Goal: Task Accomplishment & Management: Manage account settings

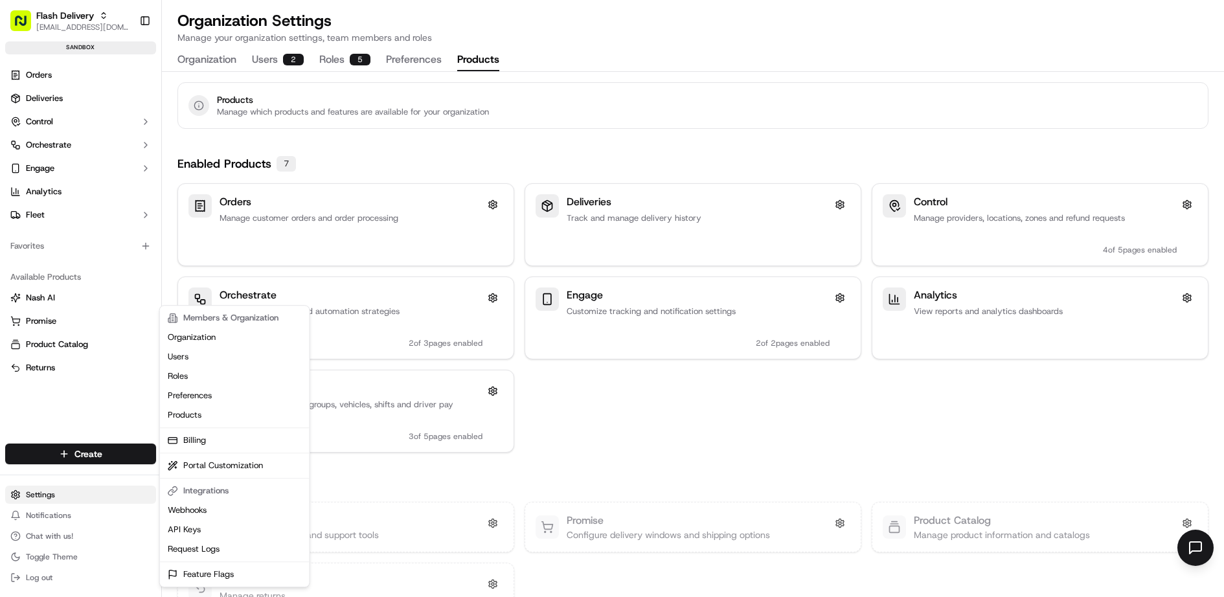
click at [70, 496] on html "Flash Delivery [EMAIL_ADDRESS][DOMAIN_NAME] Toggle Sidebar sandbox Orders Deliv…" at bounding box center [612, 298] width 1224 height 597
click at [61, 162] on html "Flash Delivery [EMAIL_ADDRESS][DOMAIN_NAME] Toggle Sidebar sandbox Orders Deliv…" at bounding box center [612, 298] width 1224 height 597
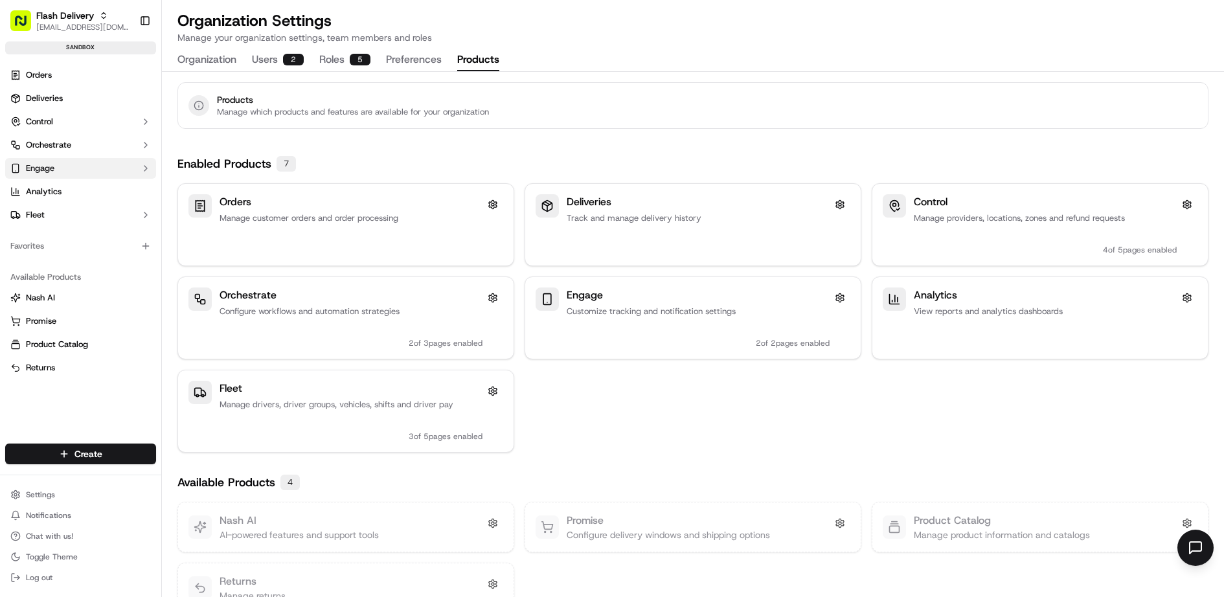
click at [76, 164] on button "Engage" at bounding box center [80, 168] width 151 height 21
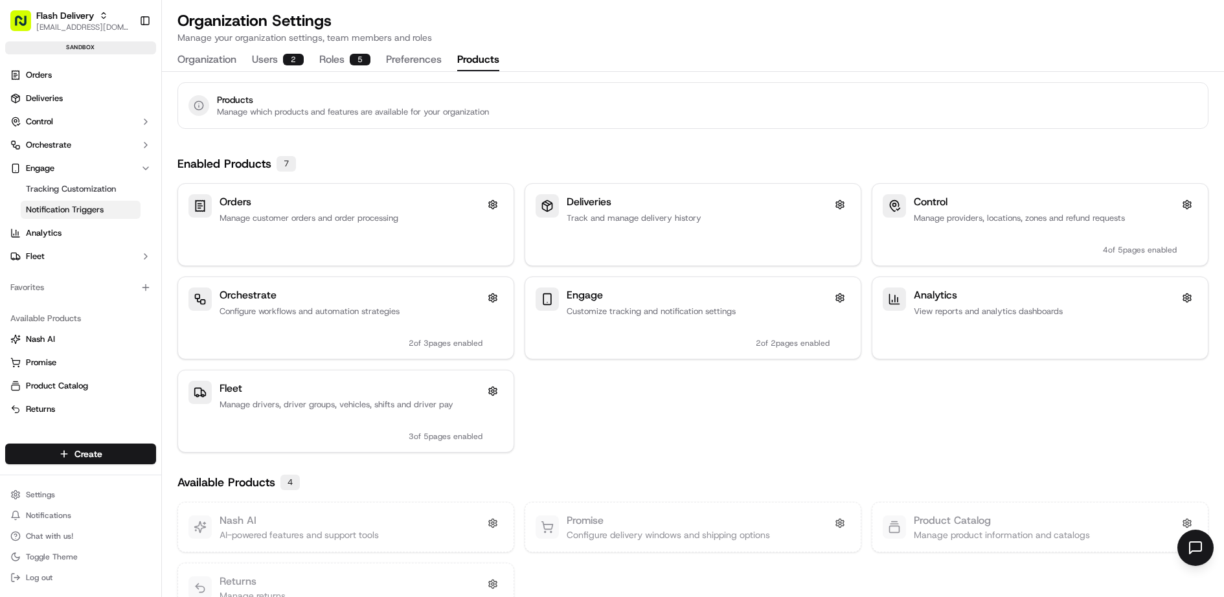
click at [81, 208] on span "Notification Triggers" at bounding box center [65, 210] width 78 height 12
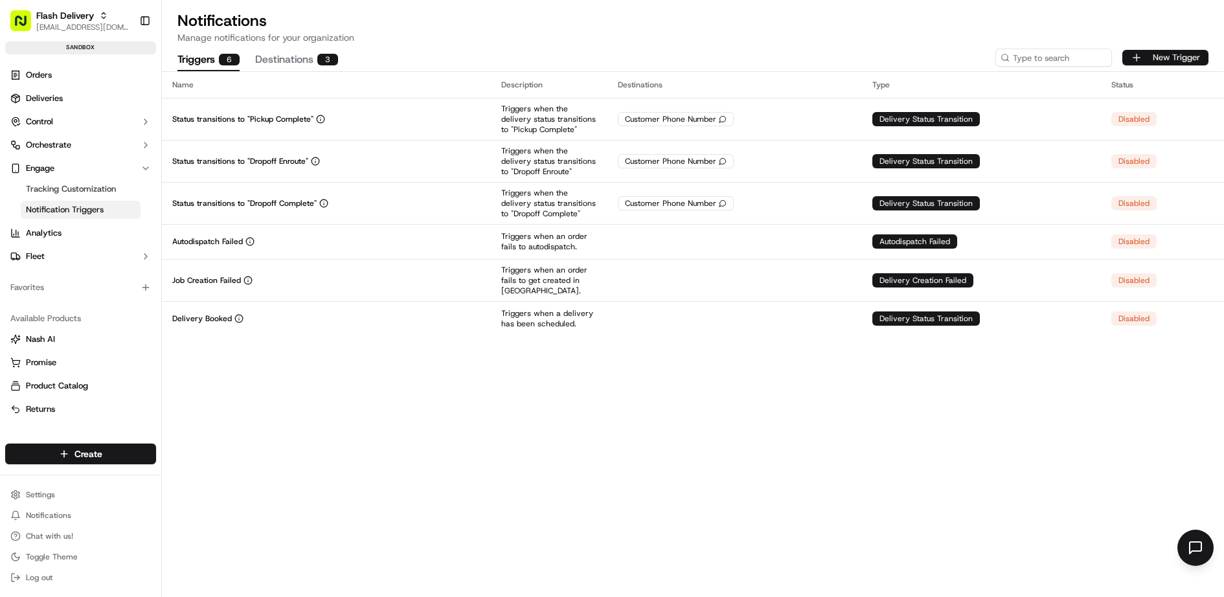
click at [1171, 56] on button "New Trigger" at bounding box center [1165, 58] width 86 height 16
click at [60, 96] on span "Deliveries" at bounding box center [44, 99] width 37 height 12
